Goal: Navigation & Orientation: Find specific page/section

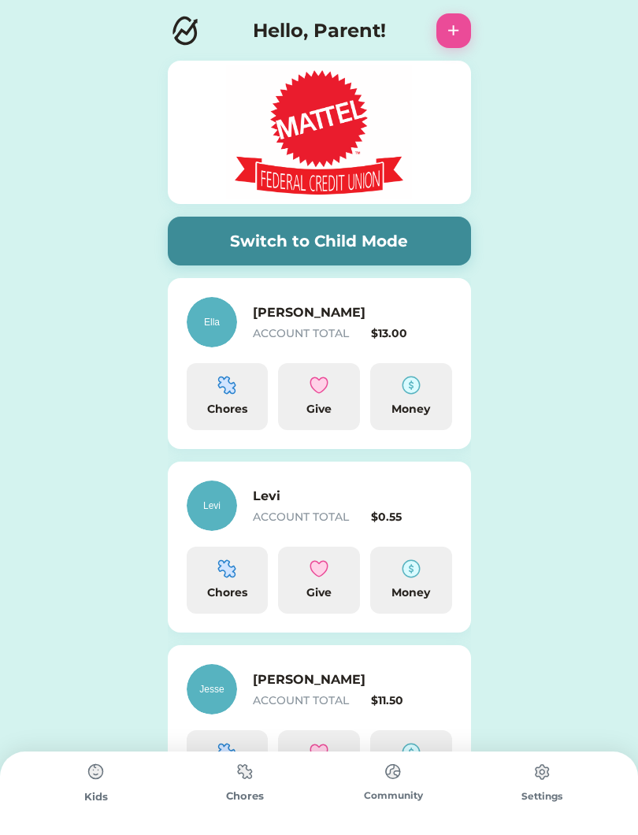
click at [236, 409] on div "Chores" at bounding box center [227, 409] width 69 height 17
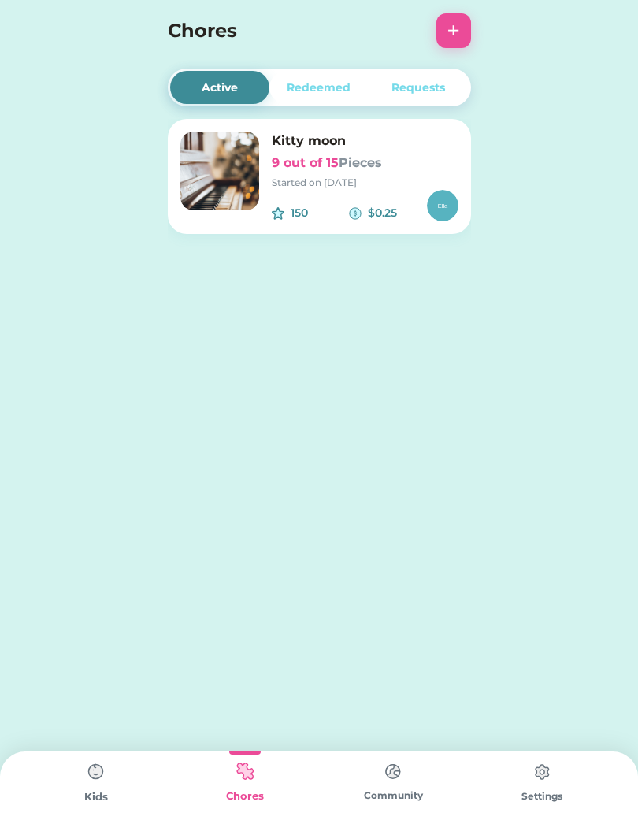
click at [326, 146] on h6 "Kitty moon" at bounding box center [365, 141] width 187 height 19
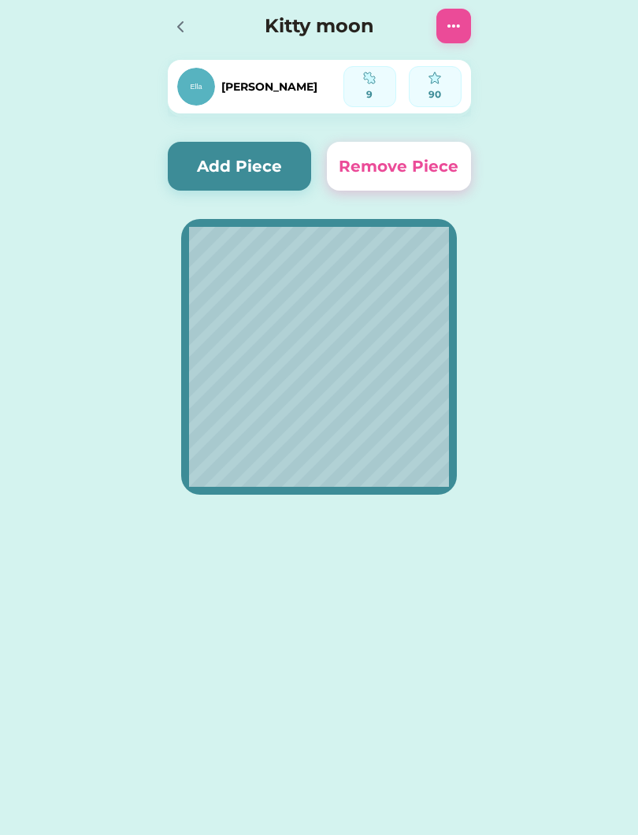
click at [245, 163] on button "Add Piece" at bounding box center [240, 166] width 144 height 49
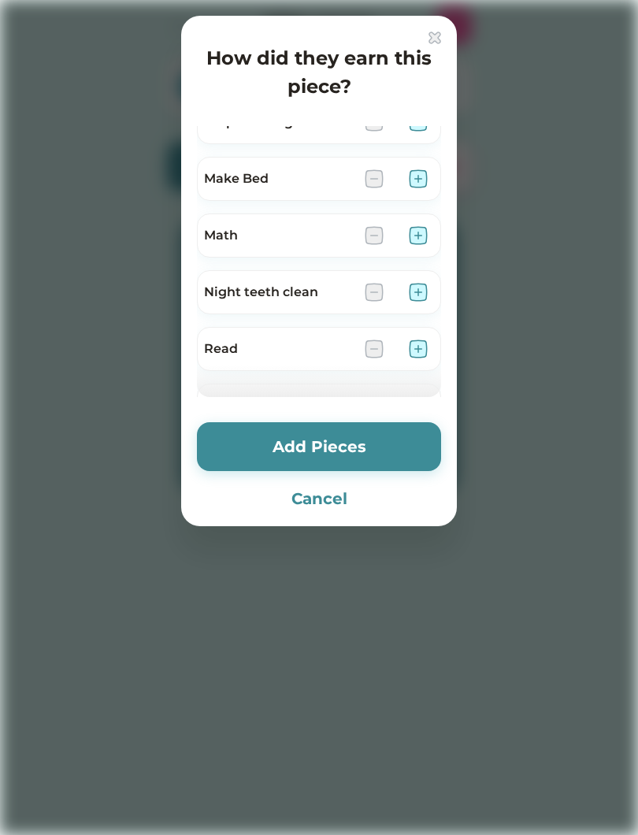
scroll to position [368, 0]
click at [326, 504] on button "Cancel" at bounding box center [319, 499] width 244 height 24
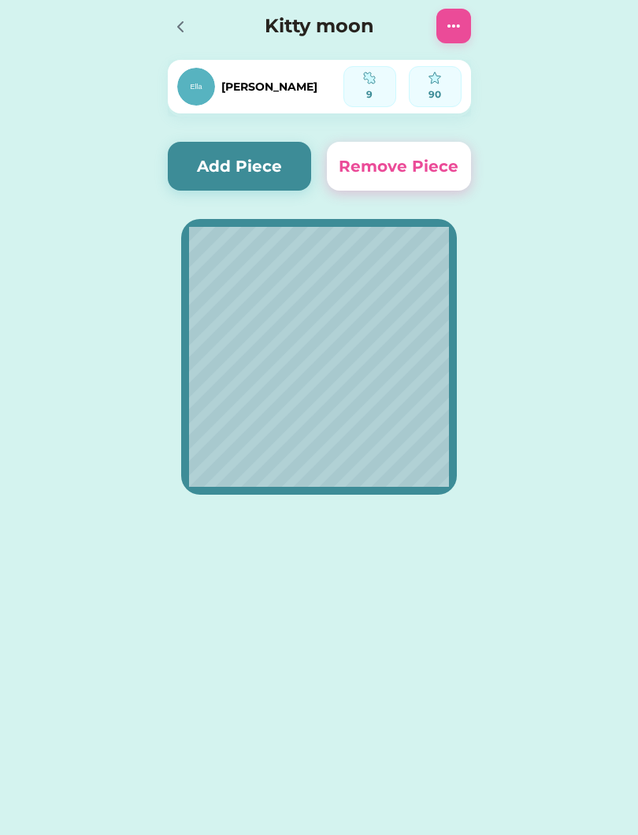
click at [195, 20] on div at bounding box center [185, 26] width 35 height 35
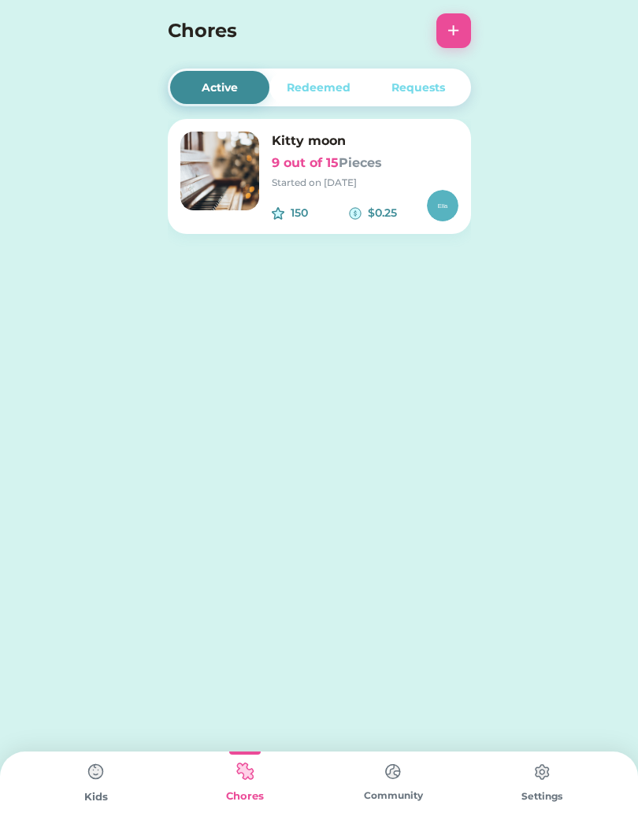
click at [248, 772] on img at bounding box center [245, 772] width 32 height 31
click at [86, 772] on img at bounding box center [96, 773] width 32 height 32
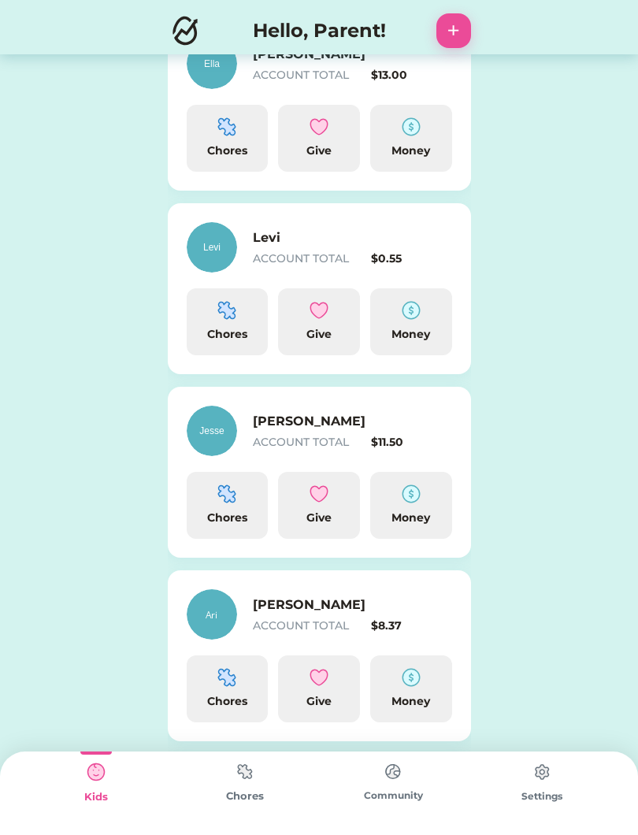
scroll to position [456, 0]
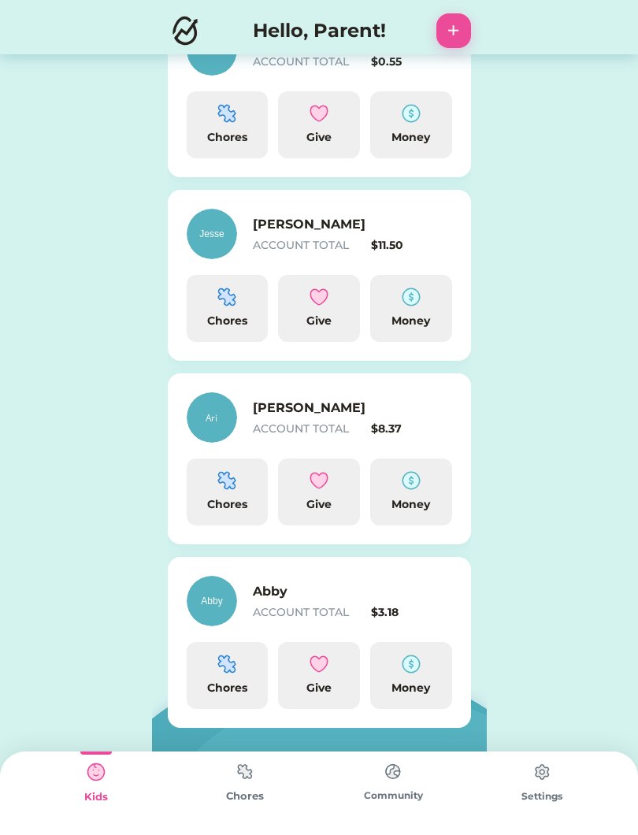
click at [247, 798] on div "Chores" at bounding box center [245, 797] width 149 height 16
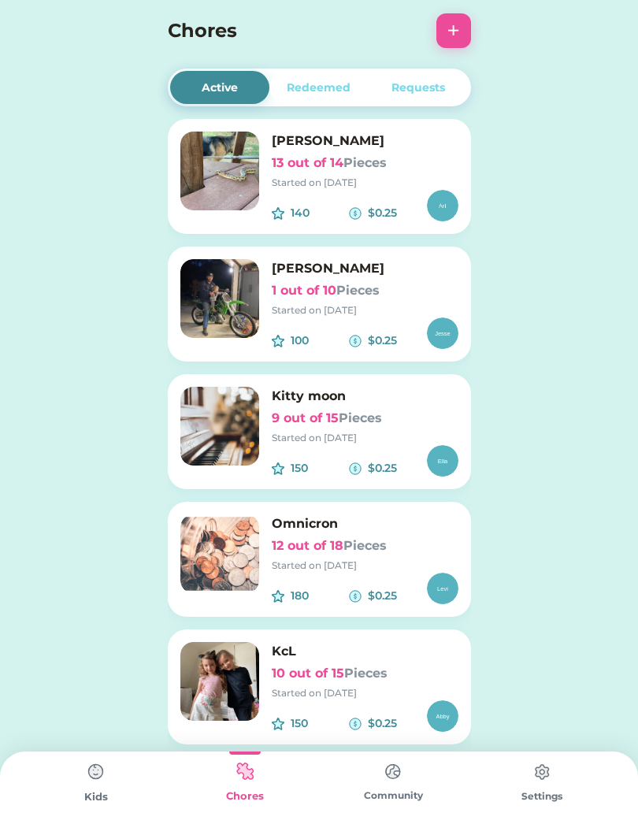
click at [87, 761] on img at bounding box center [96, 773] width 32 height 32
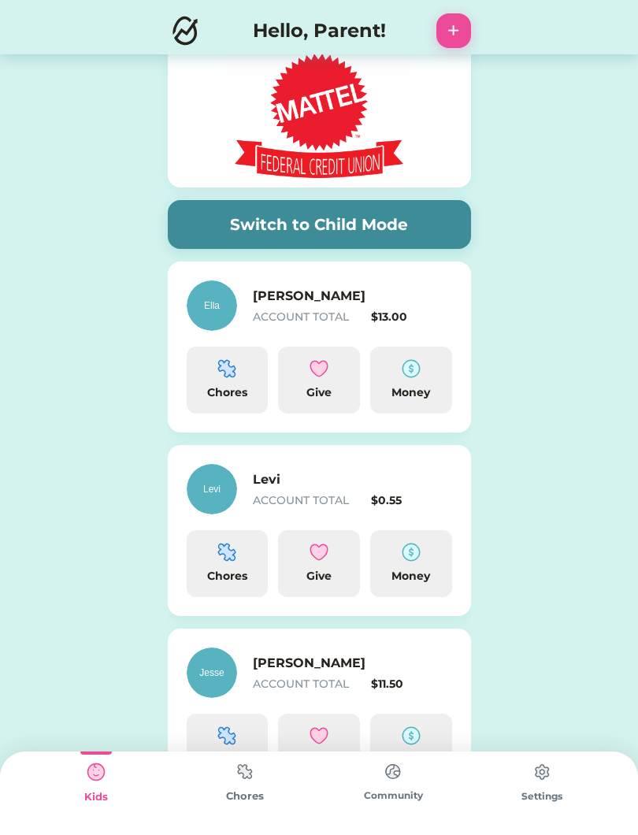
click at [244, 770] on img at bounding box center [245, 772] width 32 height 31
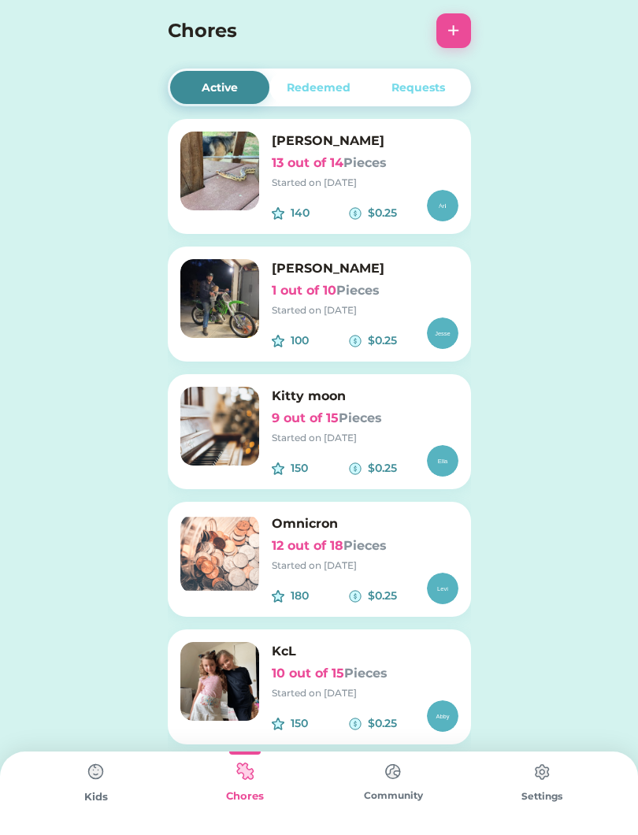
click at [95, 786] on img at bounding box center [96, 773] width 32 height 32
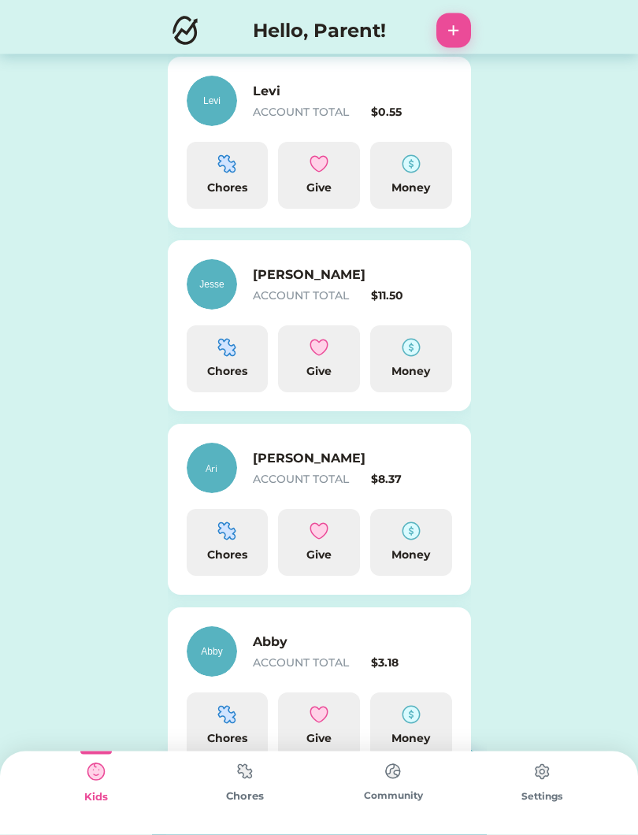
scroll to position [456, 0]
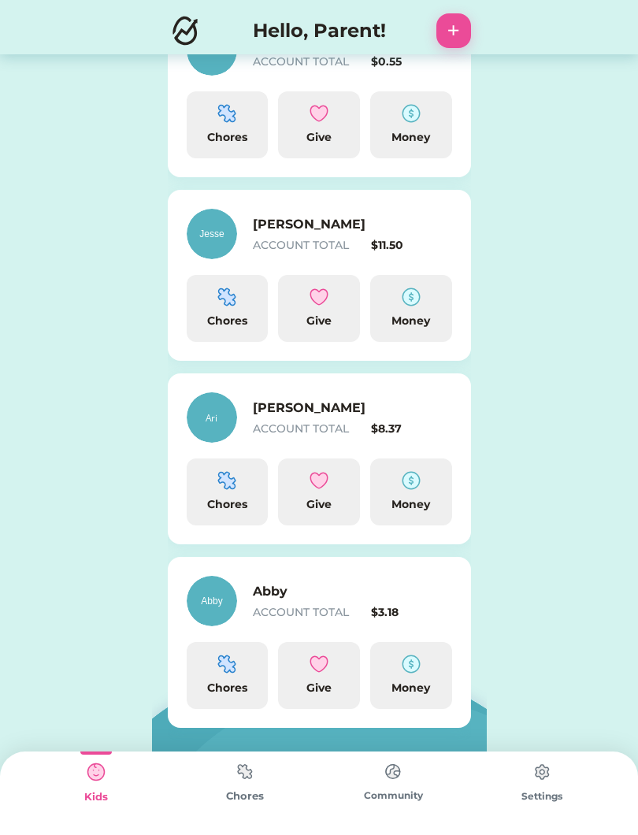
click at [221, 686] on div "Chores" at bounding box center [227, 688] width 69 height 17
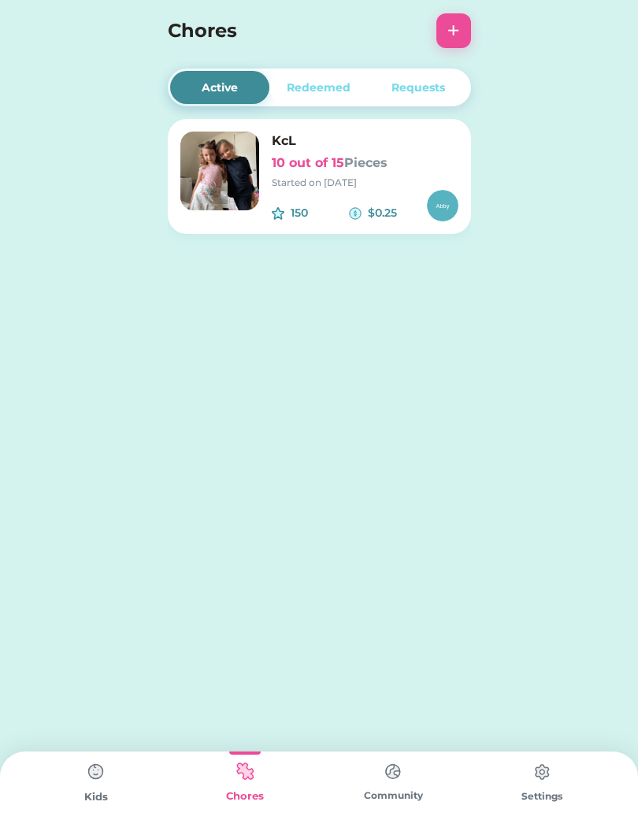
click at [381, 787] on img at bounding box center [394, 772] width 32 height 31
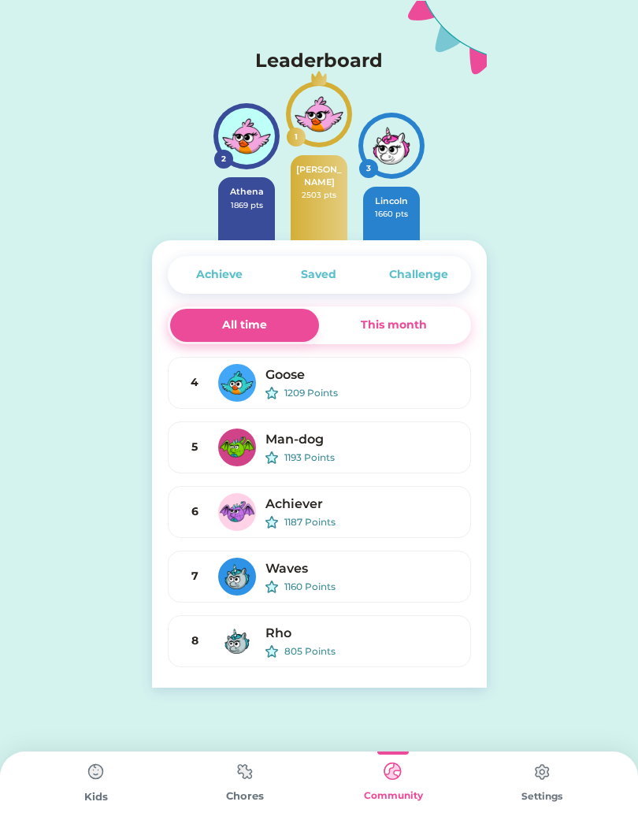
click at [244, 781] on img at bounding box center [245, 772] width 32 height 31
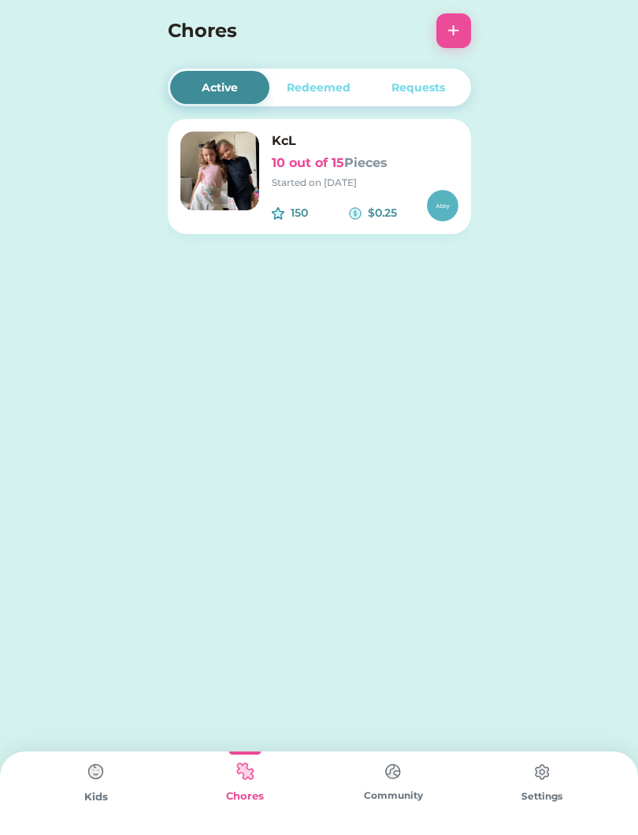
click at [103, 776] on img at bounding box center [96, 773] width 32 height 32
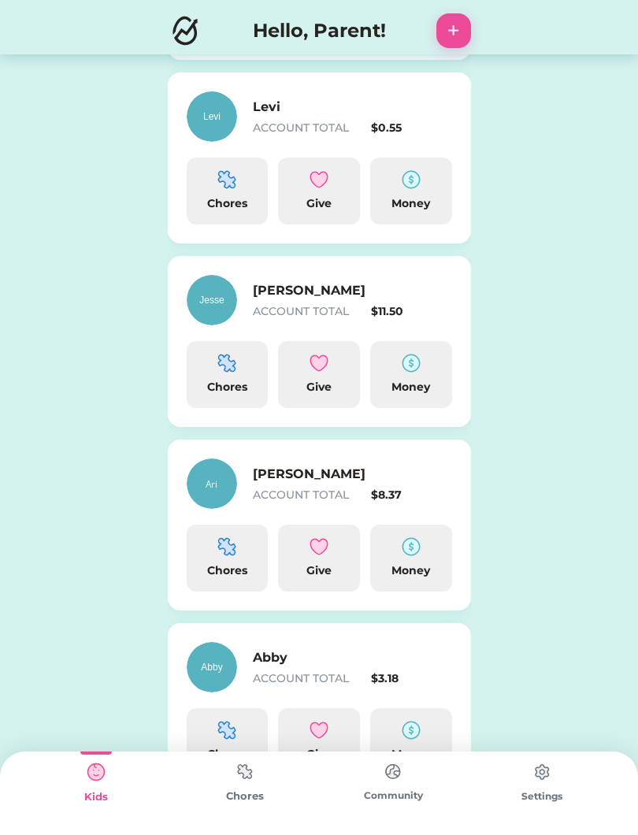
scroll to position [456, 0]
